Goal: Task Accomplishment & Management: Manage account settings

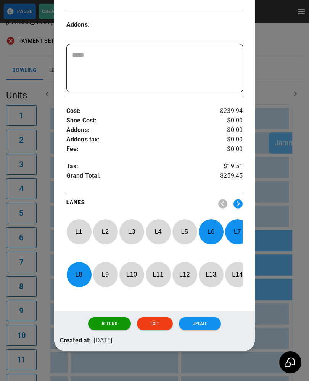
scroll to position [201, 0]
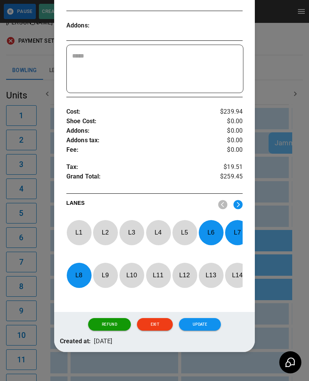
click at [74, 278] on p "L 8" at bounding box center [78, 275] width 25 height 18
click at [237, 233] on p "L 7" at bounding box center [237, 232] width 25 height 18
click at [181, 235] on p "L 5" at bounding box center [184, 232] width 25 height 18
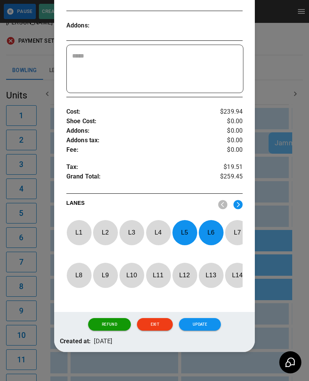
click at [155, 231] on p "L 4" at bounding box center [158, 232] width 25 height 18
click at [196, 323] on button "Update" at bounding box center [200, 324] width 42 height 13
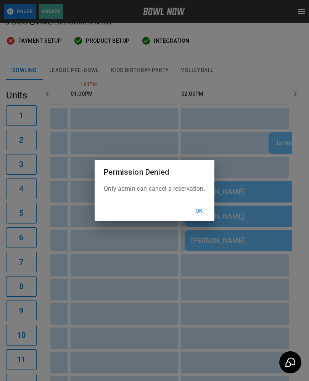
scroll to position [0, 442]
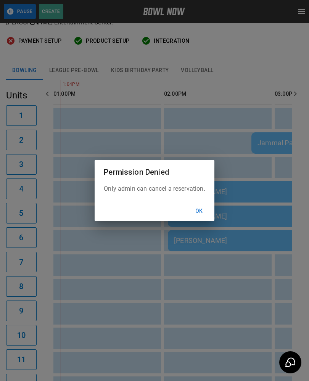
click at [198, 215] on button "Ok" at bounding box center [199, 211] width 24 height 14
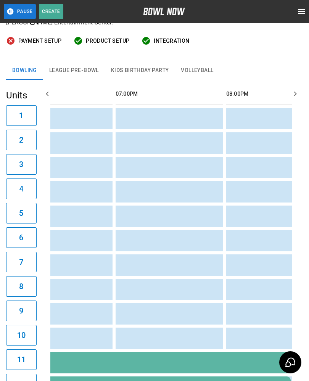
scroll to position [0, 0]
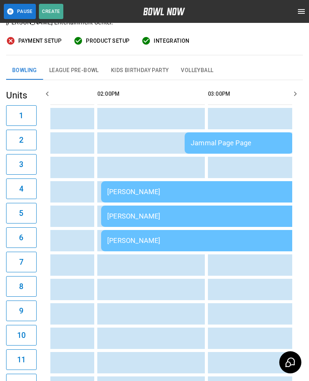
click at [183, 191] on div "[PERSON_NAME]" at bounding box center [210, 192] width 207 height 8
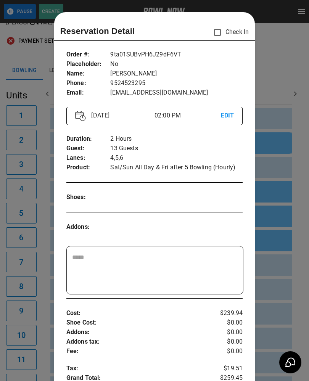
scroll to position [12, 0]
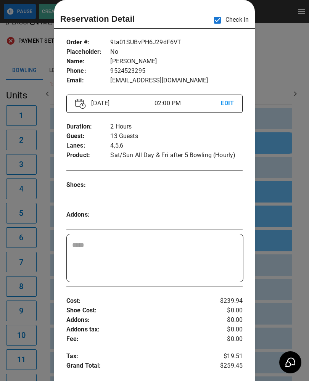
click at [294, 257] on div at bounding box center [154, 190] width 309 height 381
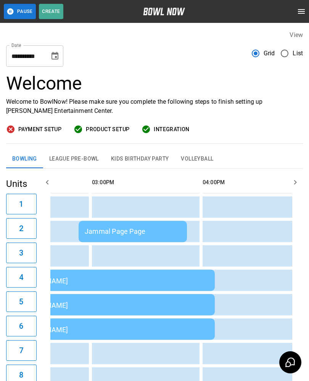
scroll to position [0, 561]
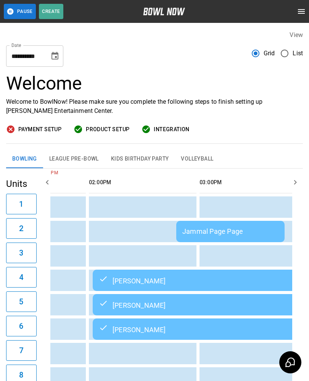
click at [125, 279] on div "[PERSON_NAME]" at bounding box center [202, 280] width 207 height 9
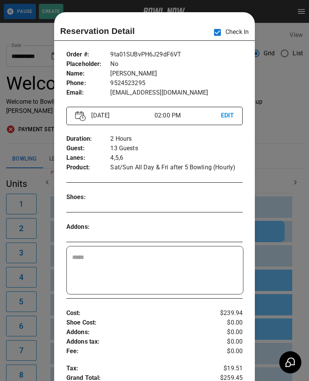
scroll to position [12, 0]
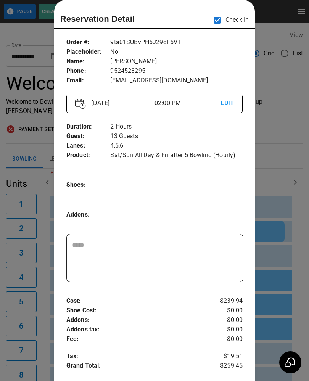
click at [284, 146] on div at bounding box center [154, 190] width 309 height 381
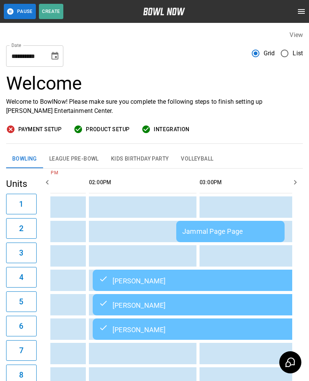
click at [225, 229] on div "Jammal Page Page" at bounding box center [230, 231] width 96 height 8
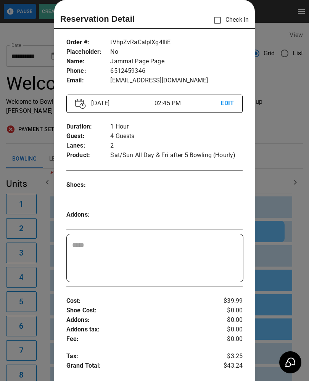
click at [279, 250] on div at bounding box center [154, 190] width 309 height 381
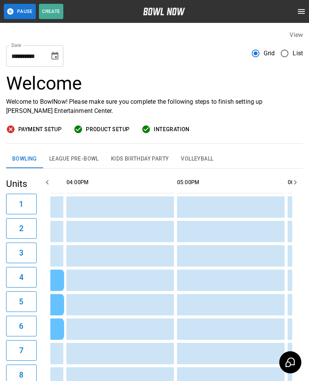
scroll to position [0, 791]
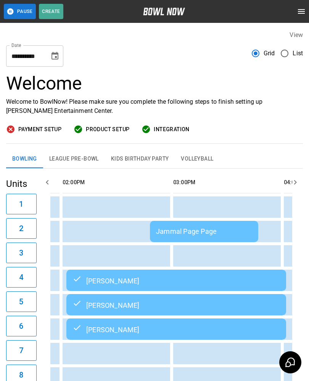
click at [145, 264] on td "sticky table" at bounding box center [134, 255] width 25 height 21
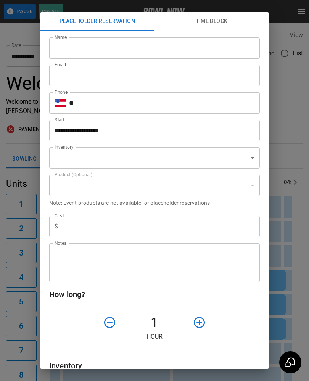
type input "**********"
click at [304, 254] on div "**********" at bounding box center [154, 190] width 309 height 381
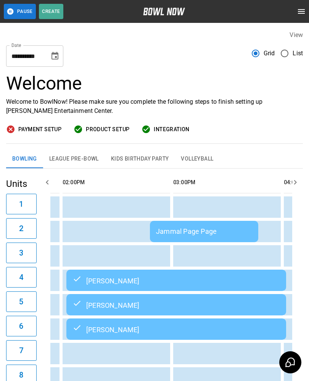
click at [204, 229] on div "Jammal Page Page" at bounding box center [204, 231] width 96 height 8
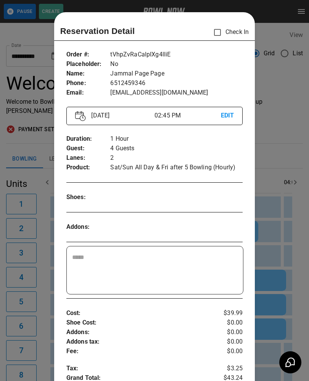
scroll to position [12, 0]
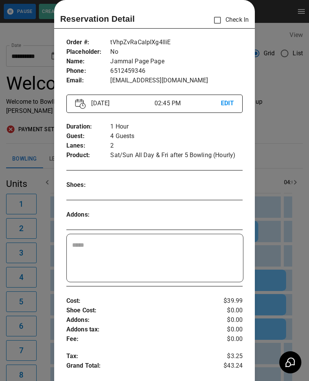
click at [285, 254] on div at bounding box center [154, 190] width 309 height 381
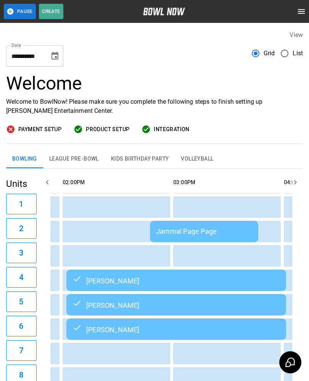
click at [191, 226] on td "Jammal Page Page" at bounding box center [204, 231] width 108 height 21
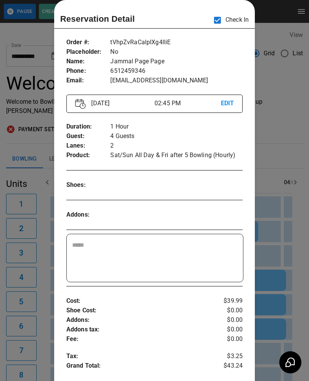
scroll to position [0, 553]
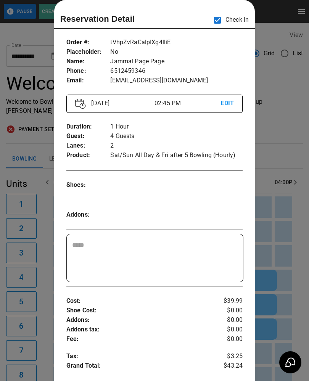
click at [281, 158] on div at bounding box center [154, 190] width 309 height 381
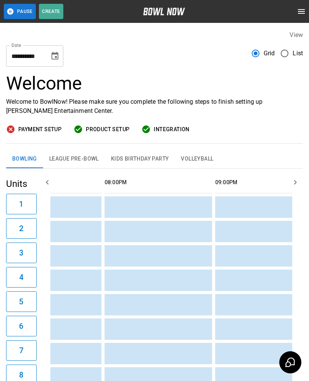
scroll to position [0, 1112]
